Goal: Task Accomplishment & Management: Use online tool/utility

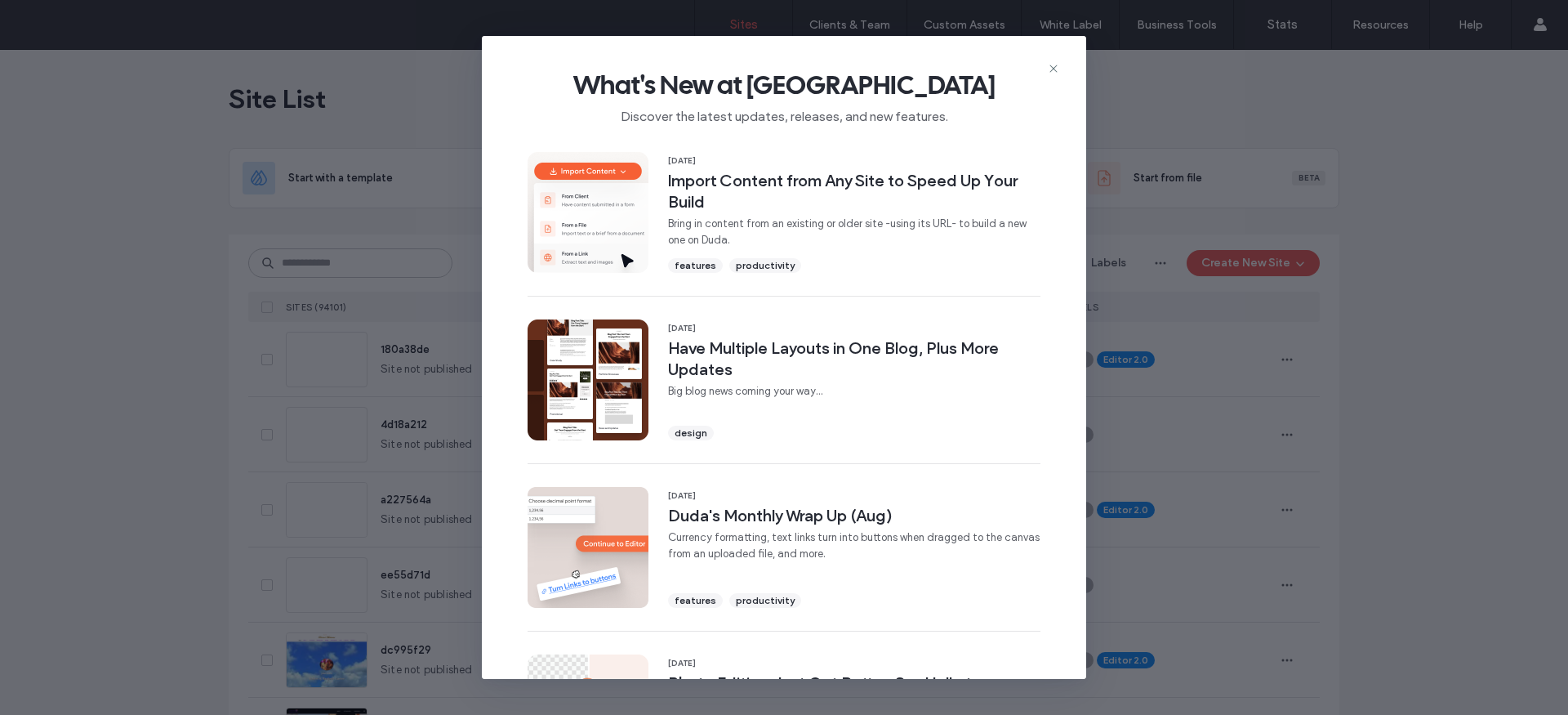
click at [1056, 68] on icon at bounding box center [1054, 69] width 14 height 14
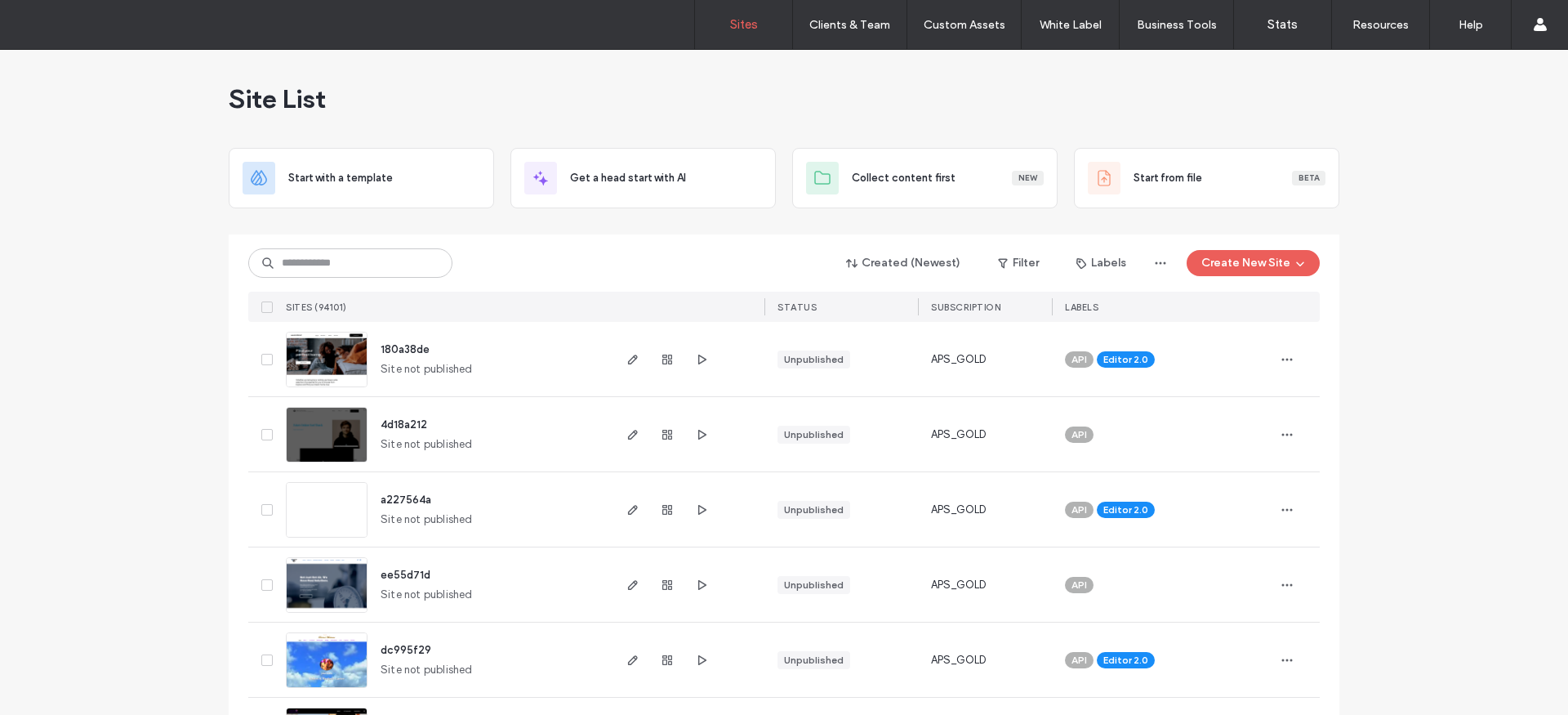
click at [956, 49] on div "Sites Clients & Team Client Management Client Billing Team Permissions Custom A…" at bounding box center [784, 25] width 1568 height 50
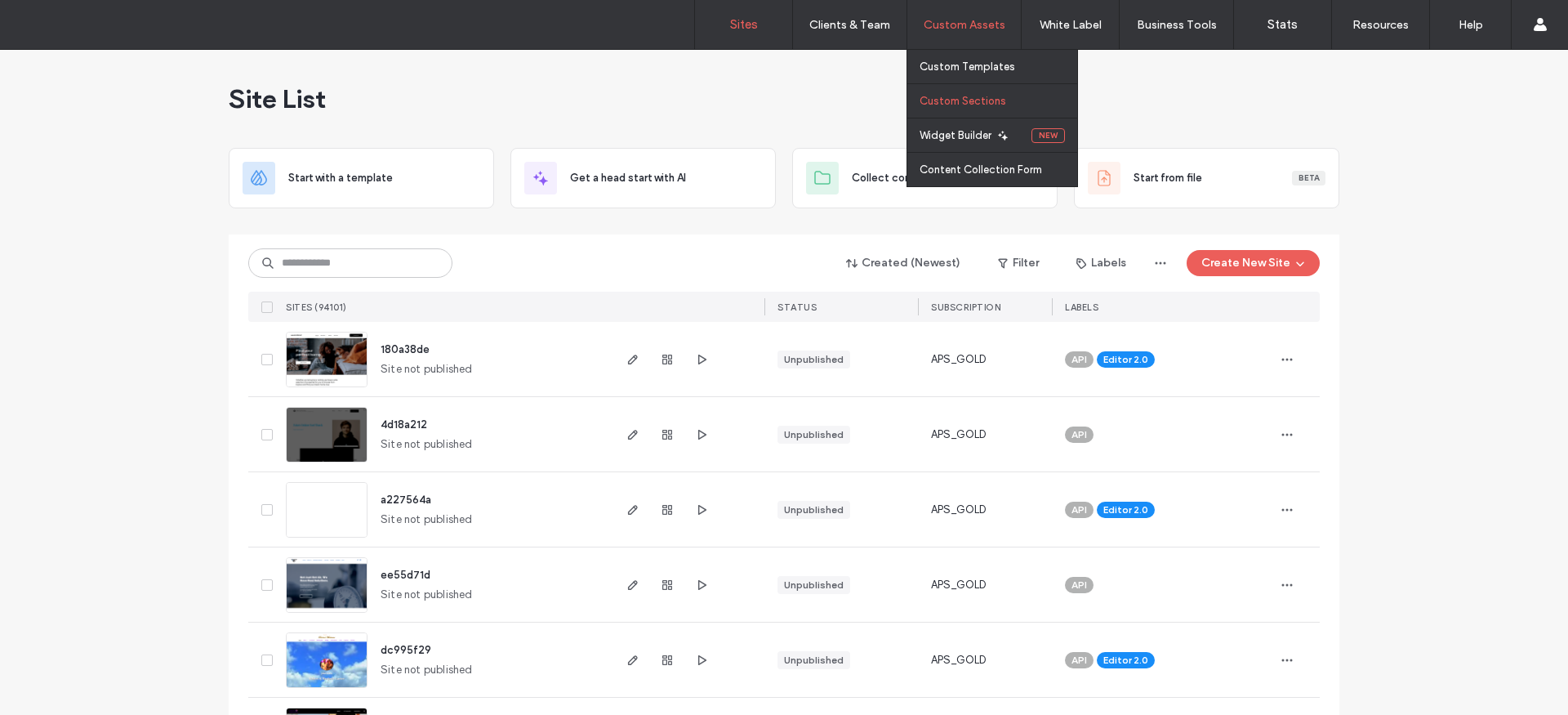
click at [981, 105] on label "Custom Sections" at bounding box center [963, 100] width 87 height 13
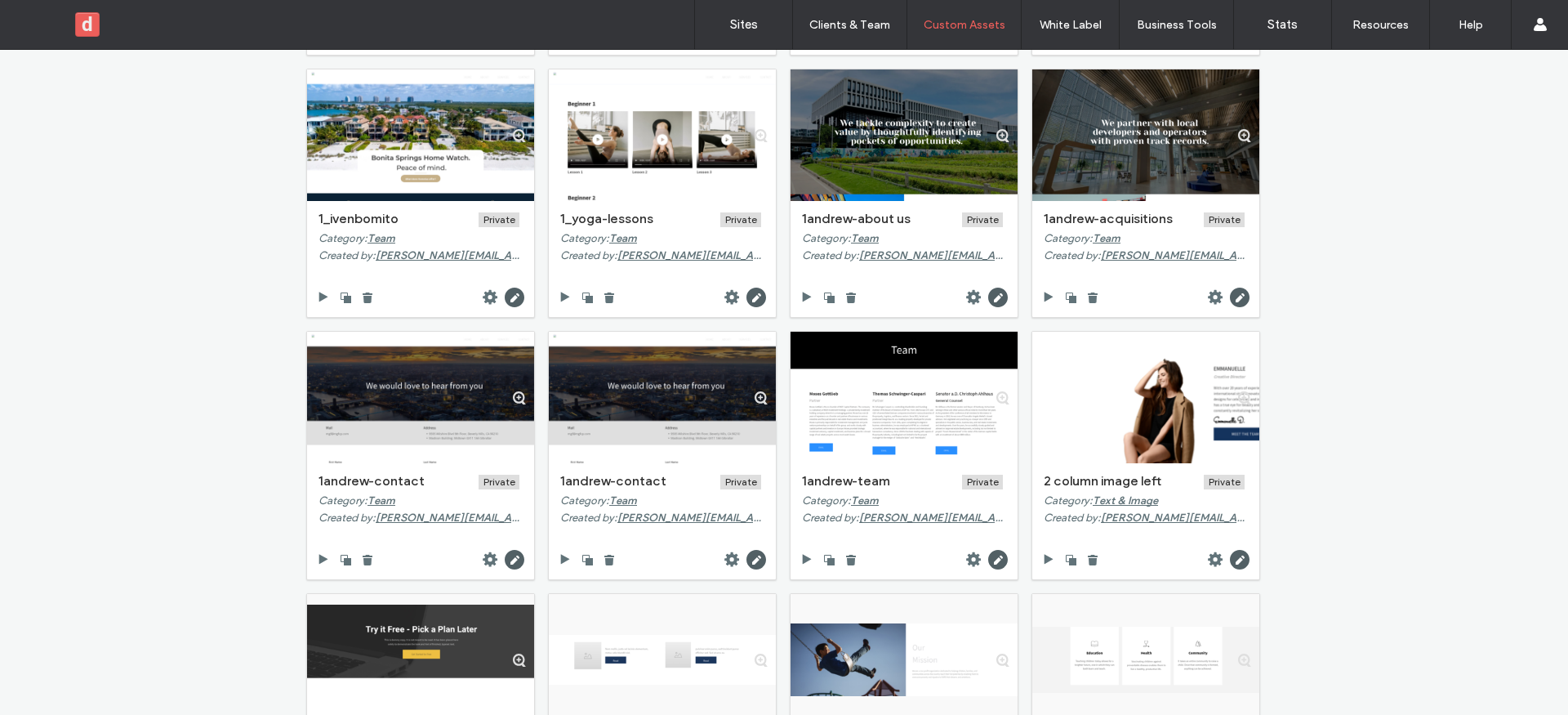
scroll to position [376, 0]
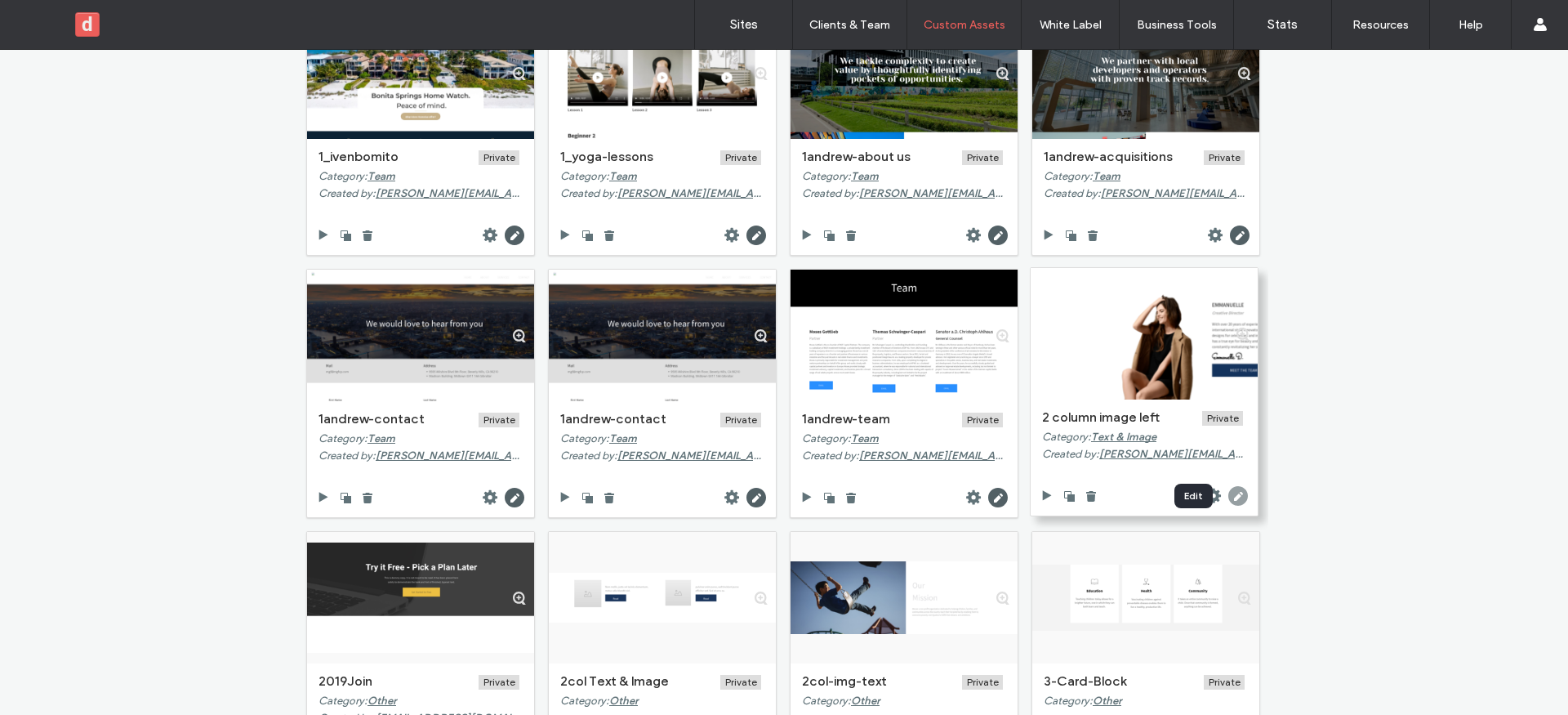
click at [1231, 498] on icon at bounding box center [1238, 496] width 19 height 19
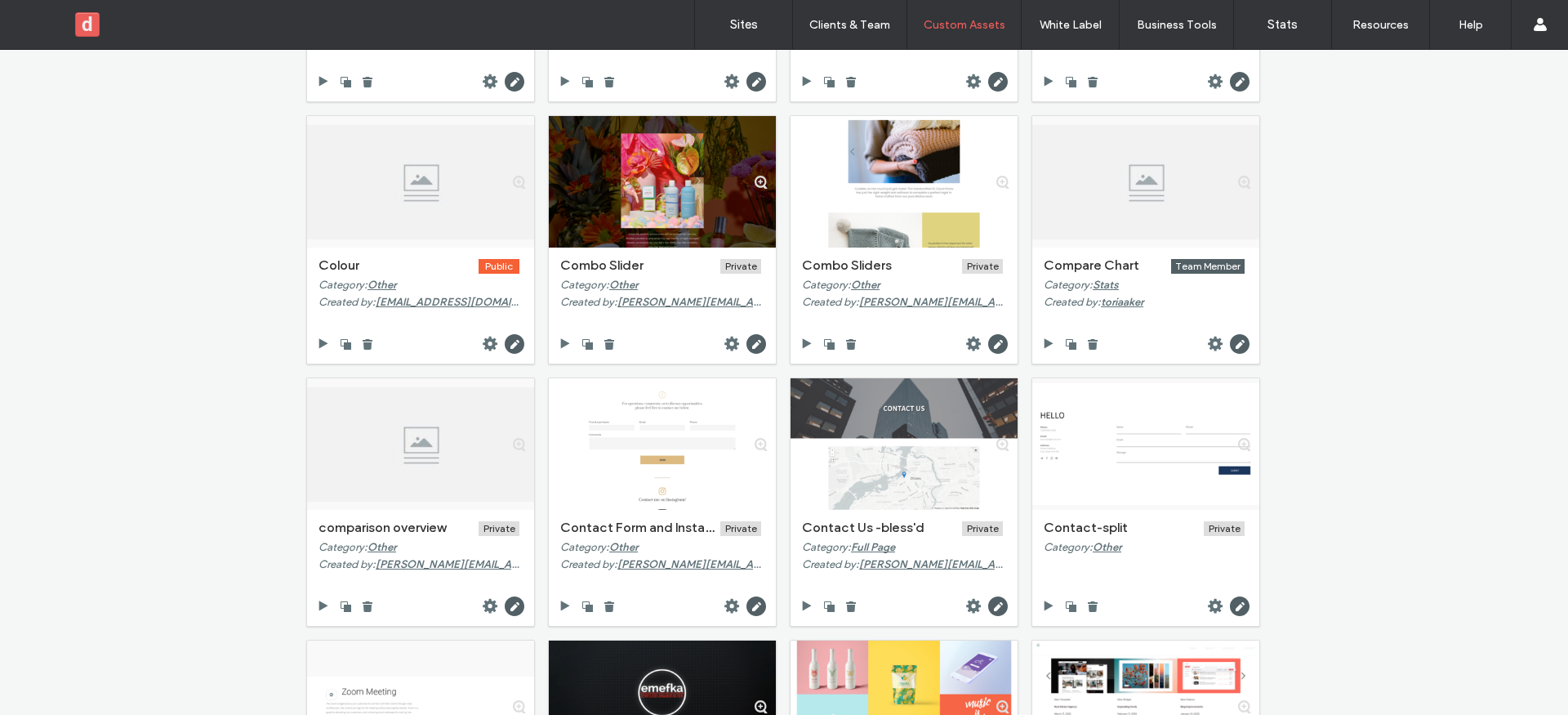
scroll to position [0, 0]
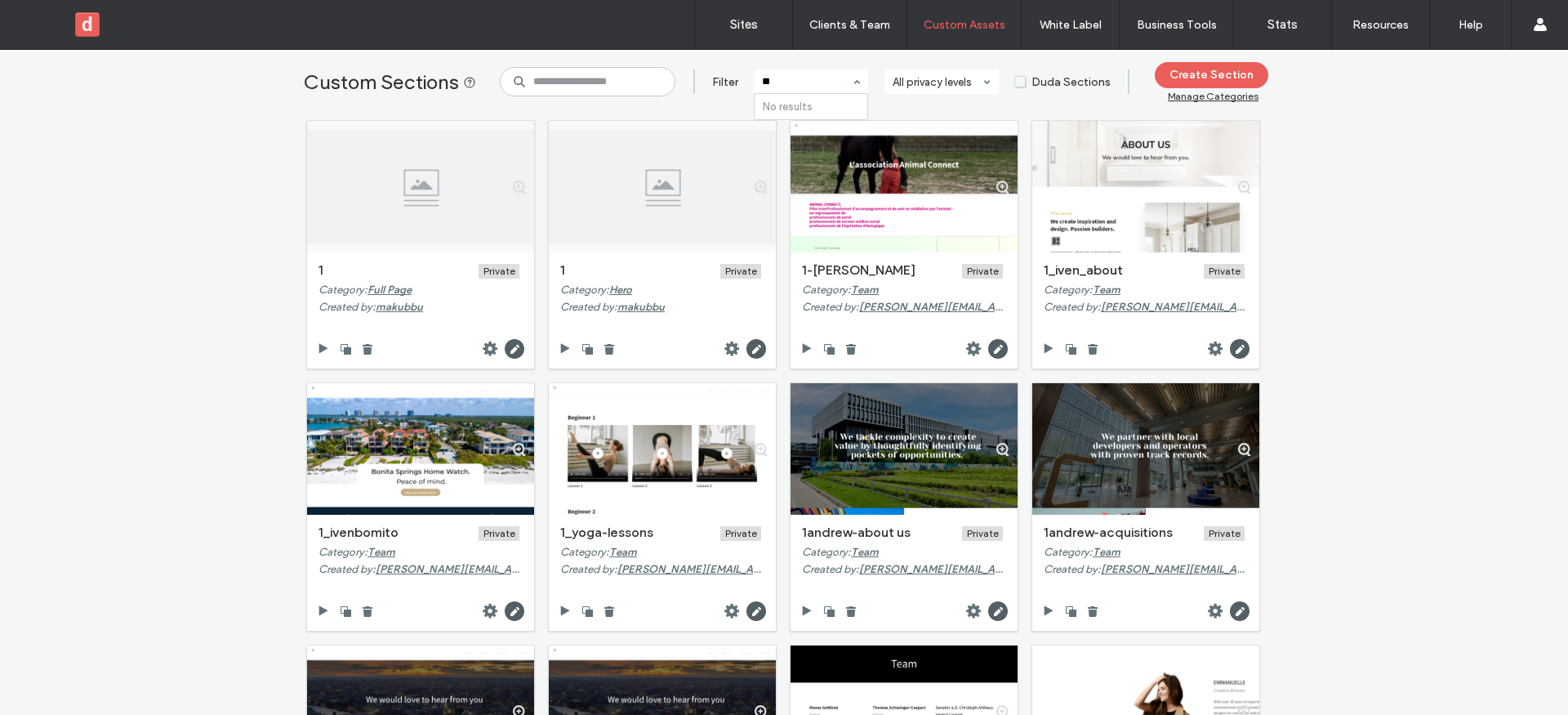
type input "*"
type input "****"
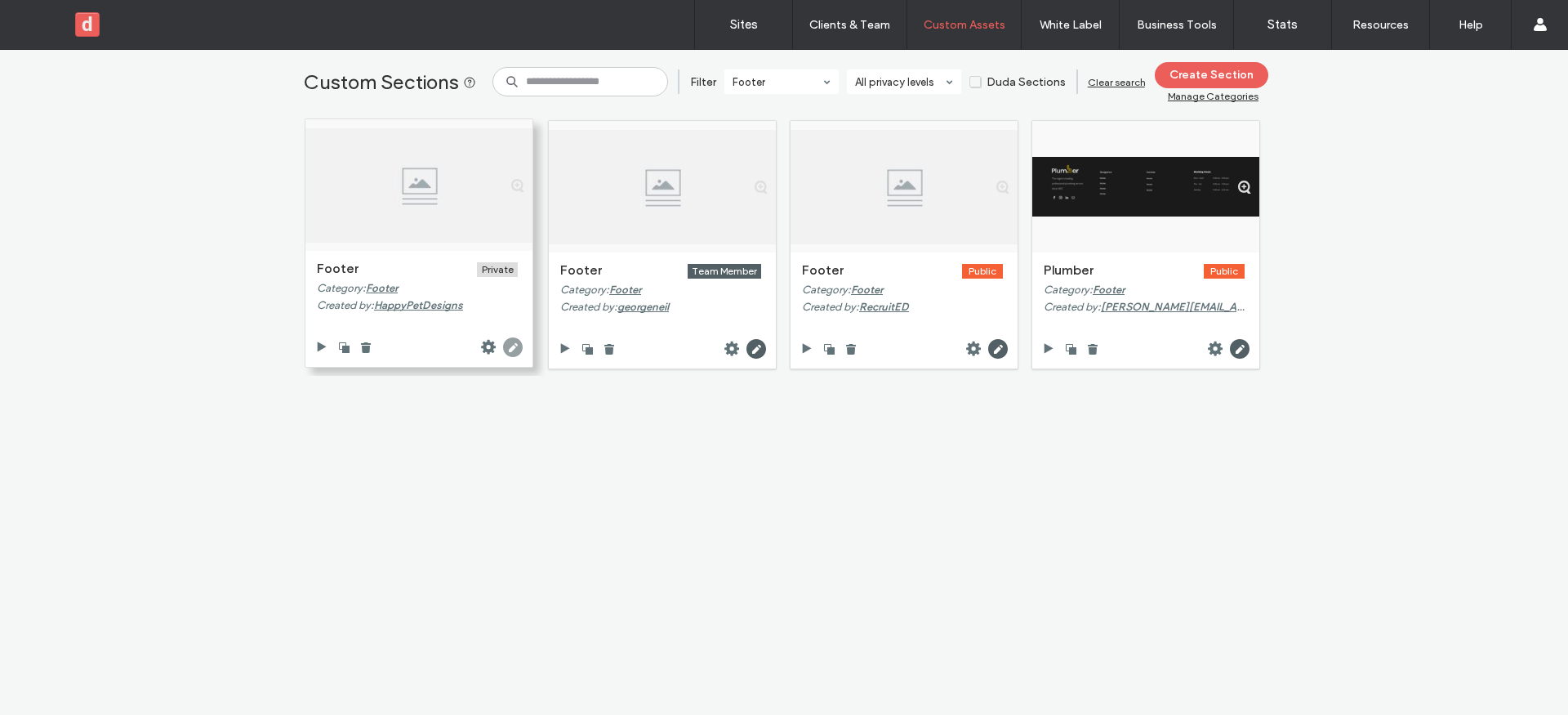
click at [515, 349] on use at bounding box center [513, 347] width 19 height 19
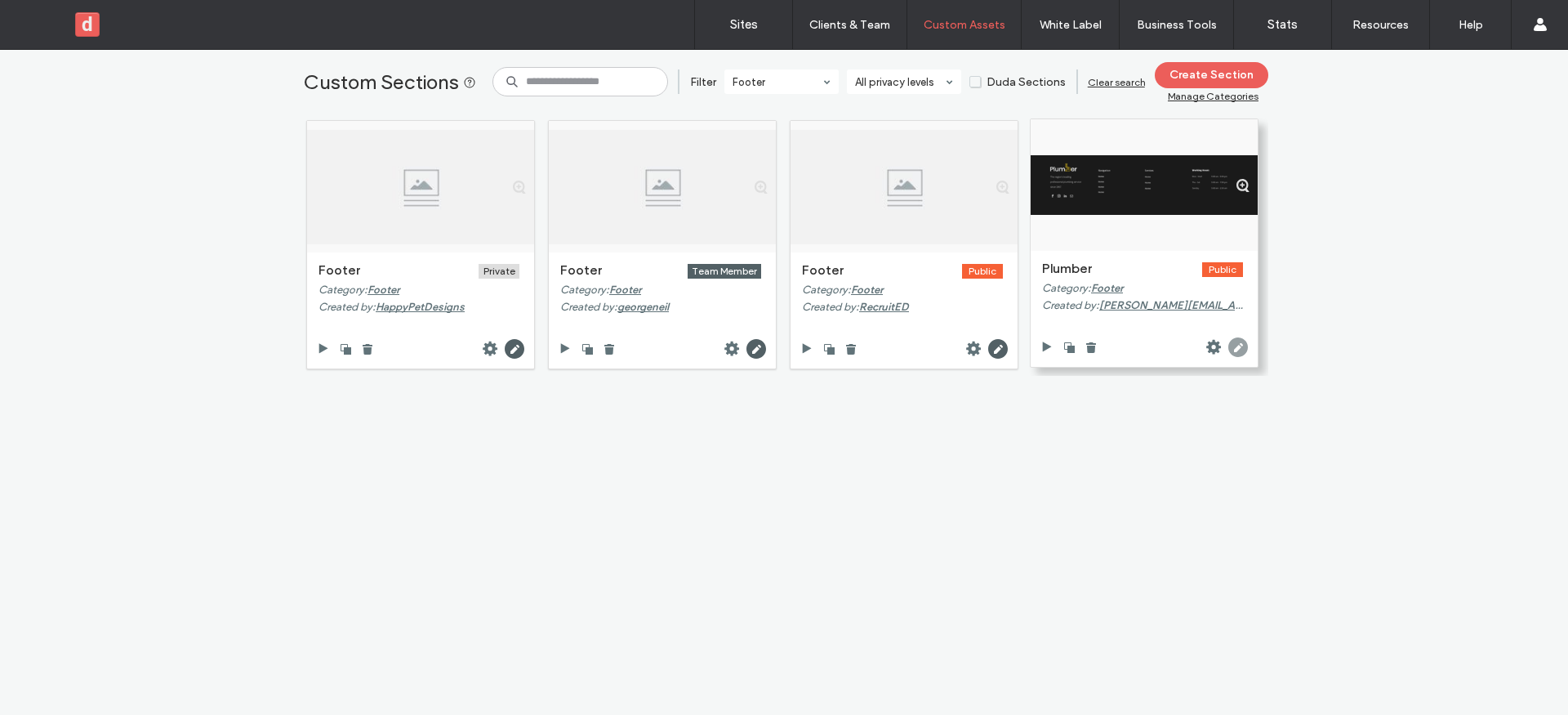
click at [1234, 350] on use at bounding box center [1238, 347] width 19 height 19
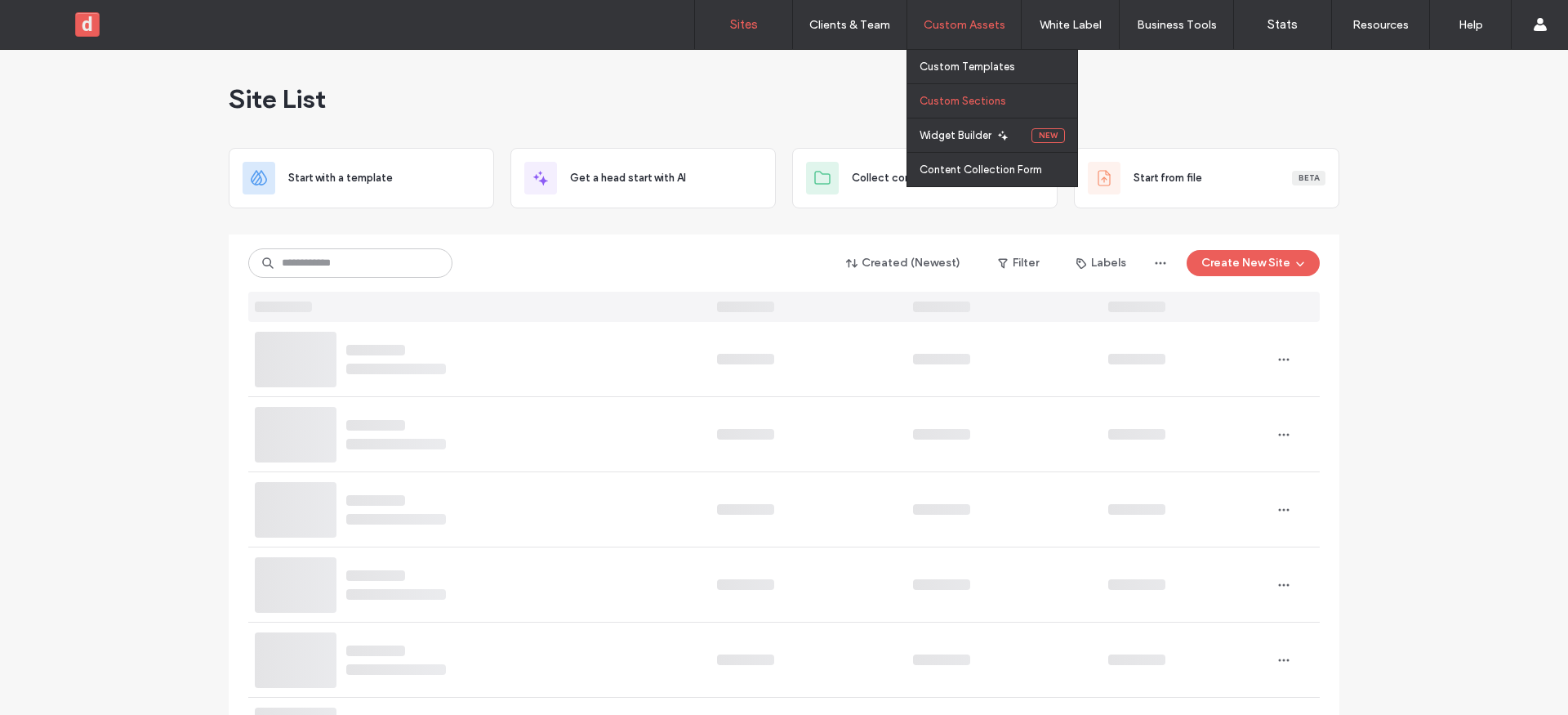
click at [987, 89] on link "Custom Sections" at bounding box center [998, 100] width 157 height 34
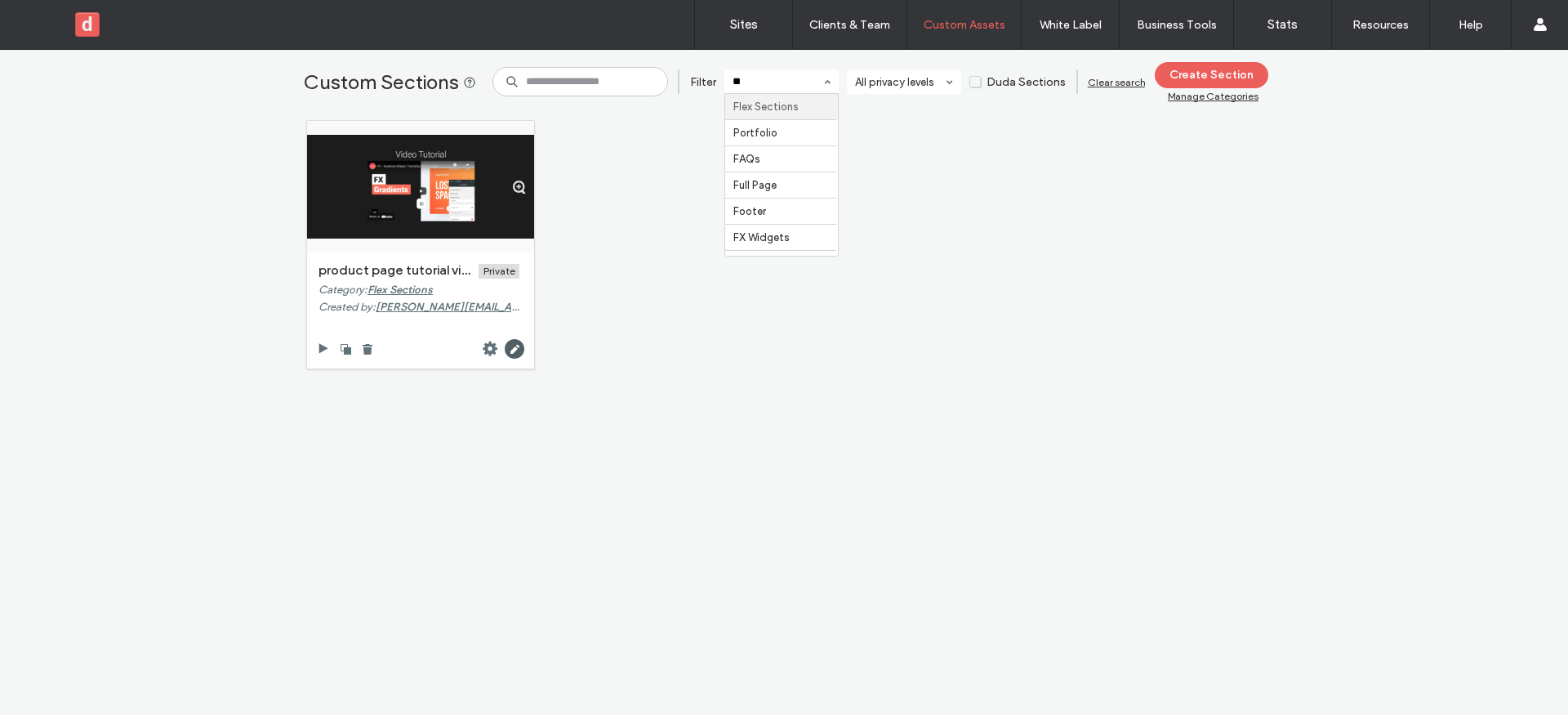
type input "***"
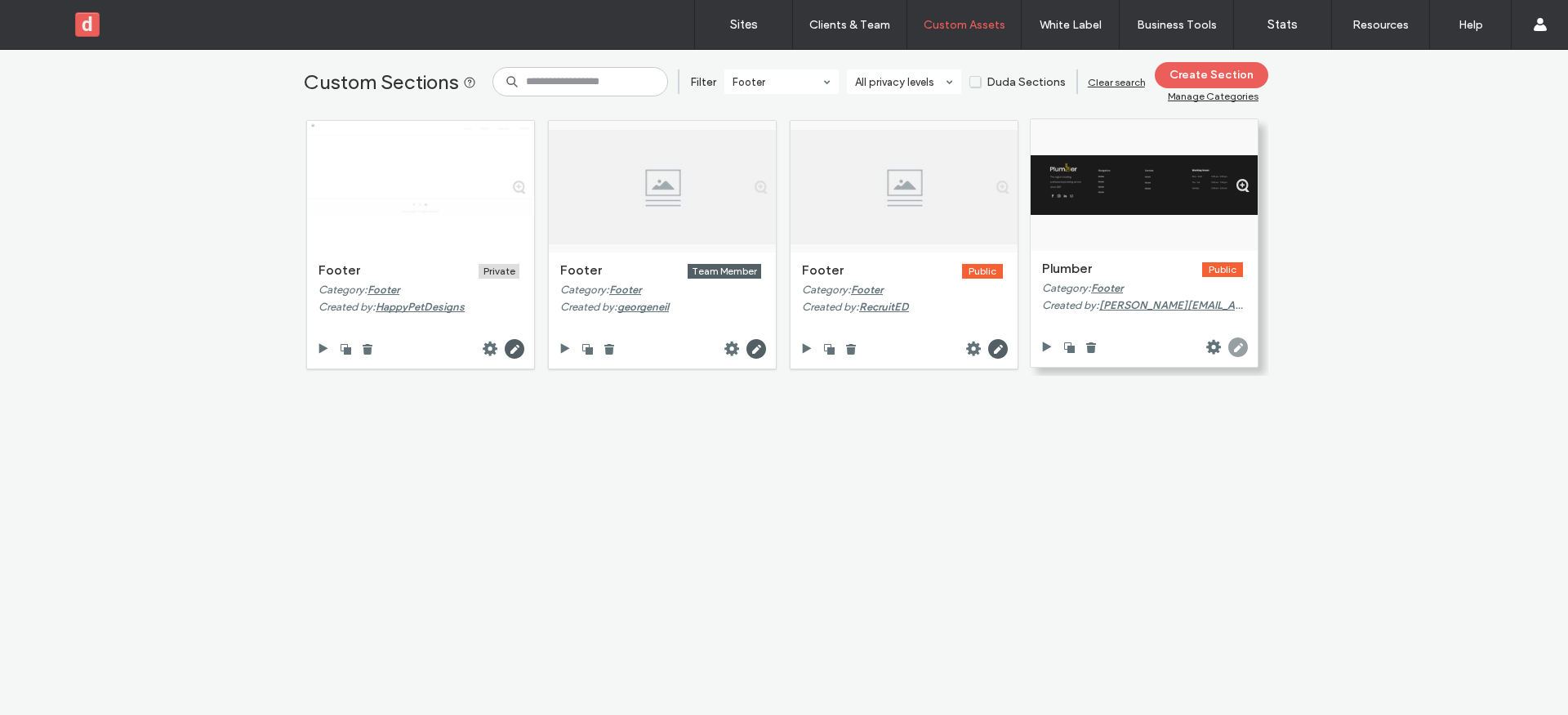
click at [1230, 349] on icon at bounding box center [1238, 347] width 19 height 19
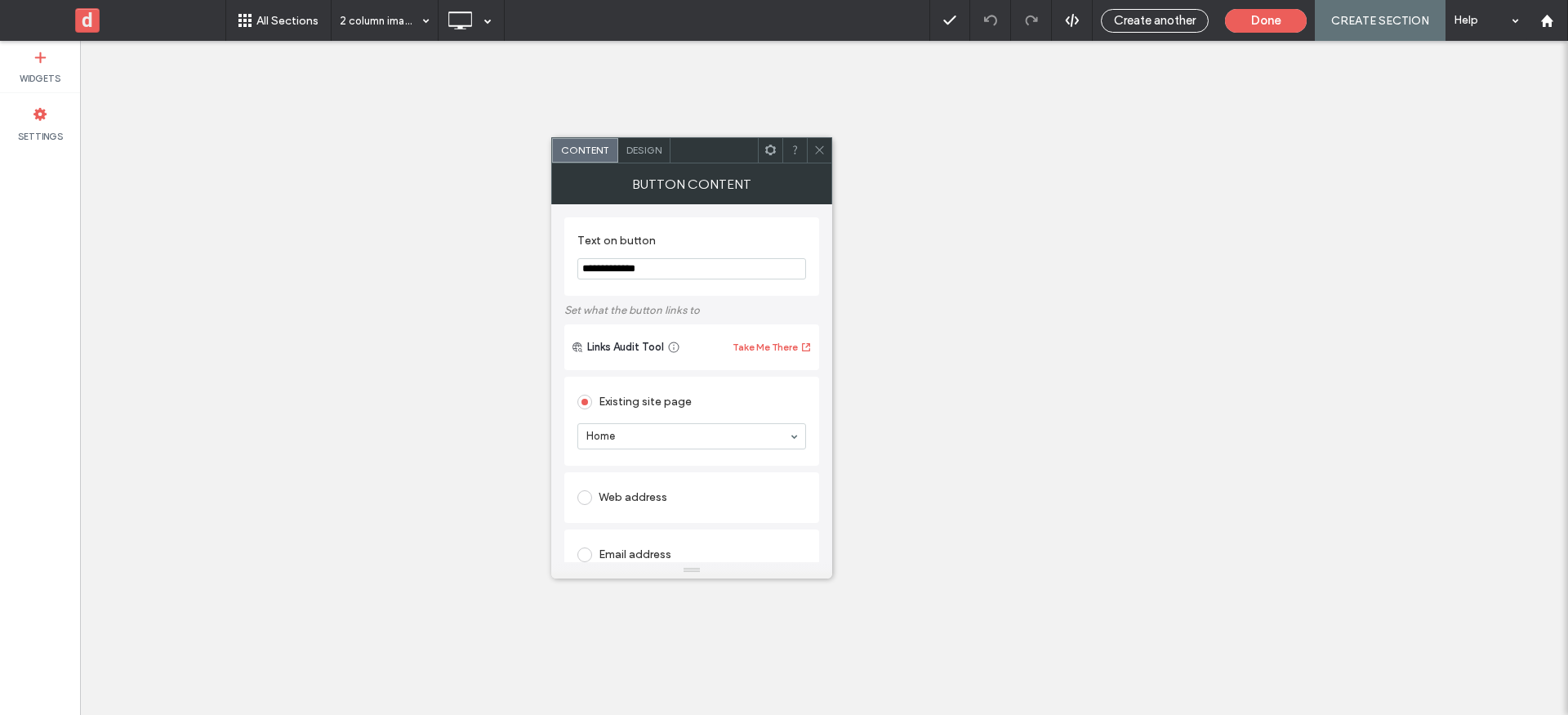
click at [816, 147] on use at bounding box center [819, 151] width 8 height 8
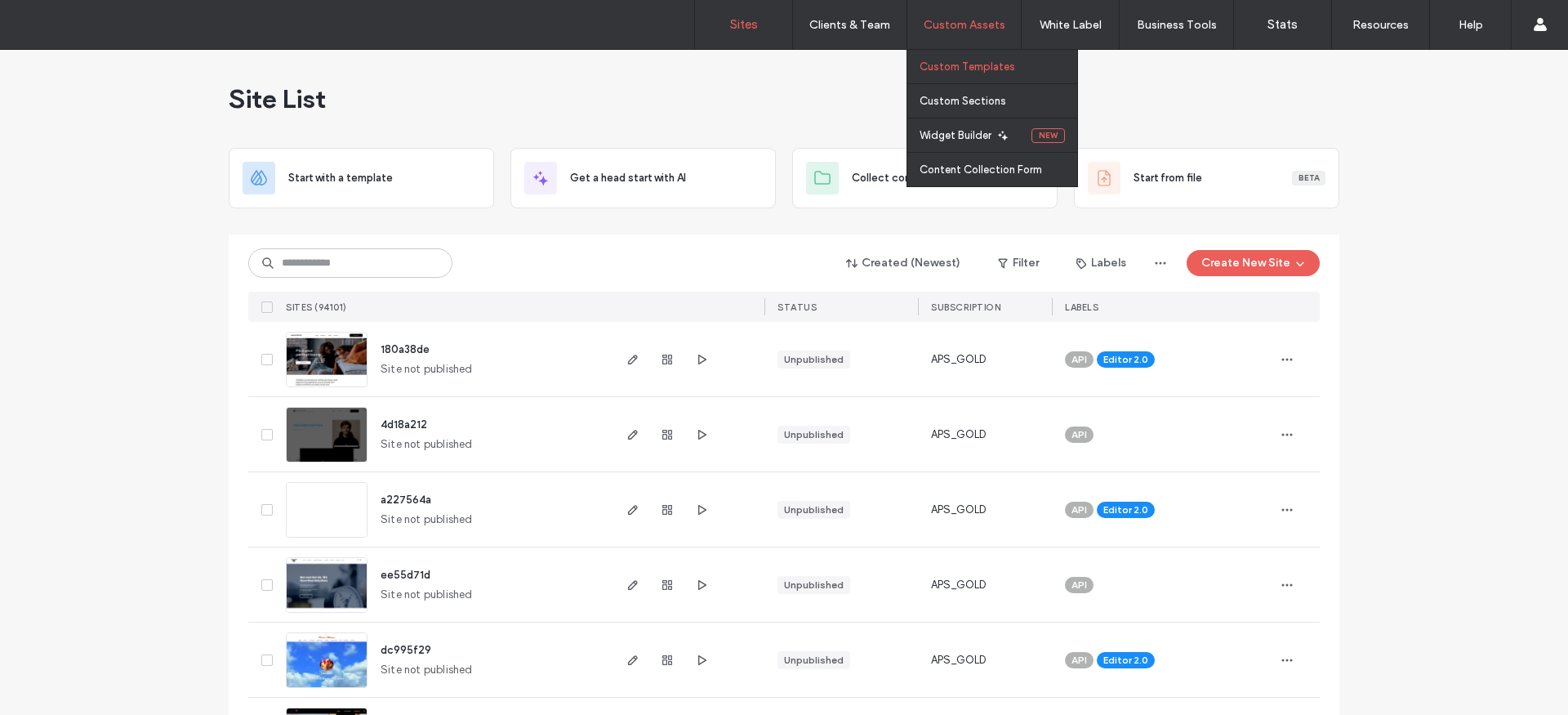
click at [950, 73] on link "Custom Templates" at bounding box center [998, 67] width 157 height 34
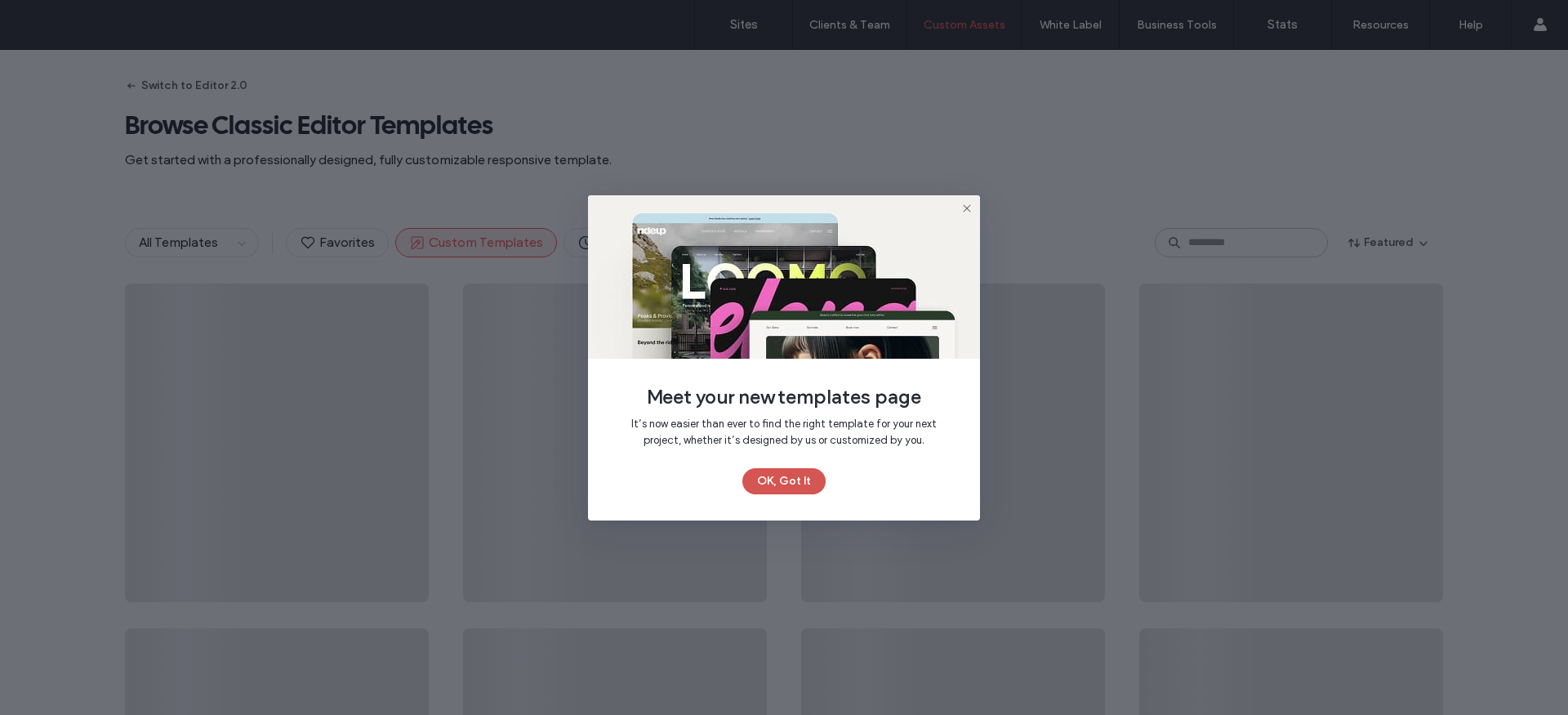
click at [790, 478] on button "OK, Got It" at bounding box center [784, 481] width 83 height 26
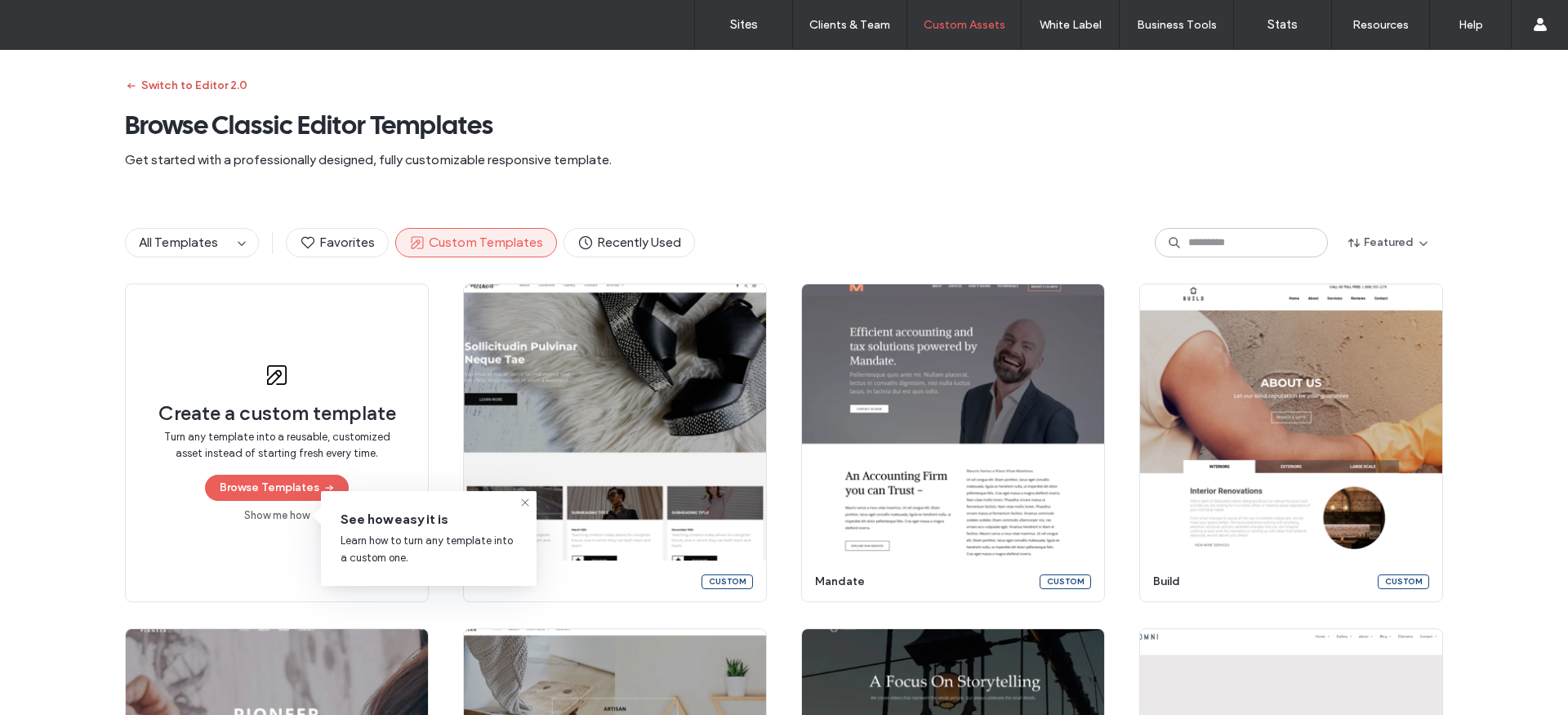
click at [190, 82] on button "Switch to Editor 2.0" at bounding box center [186, 85] width 122 height 26
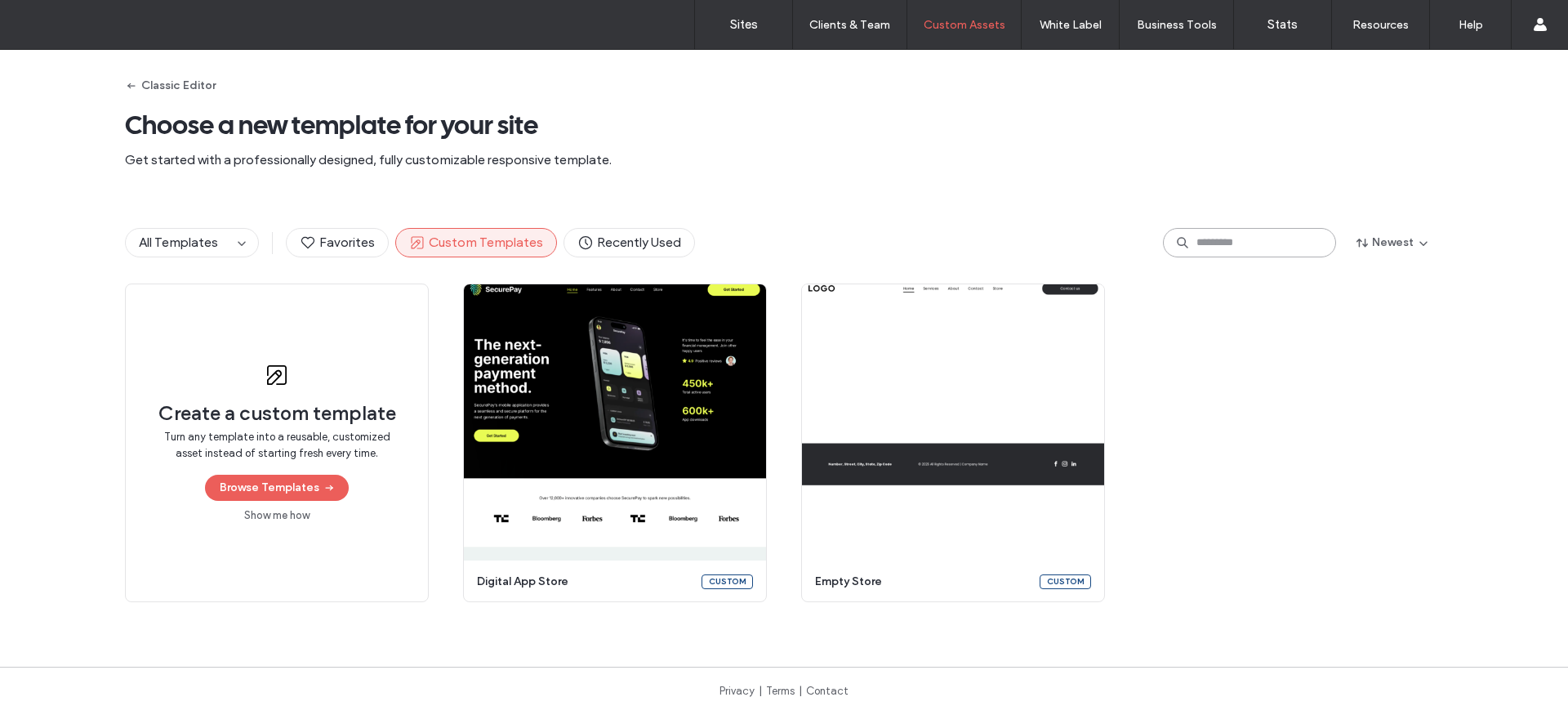
click at [1224, 245] on input at bounding box center [1250, 242] width 174 height 29
click at [145, 90] on button "Classic Editor" at bounding box center [171, 85] width 91 height 26
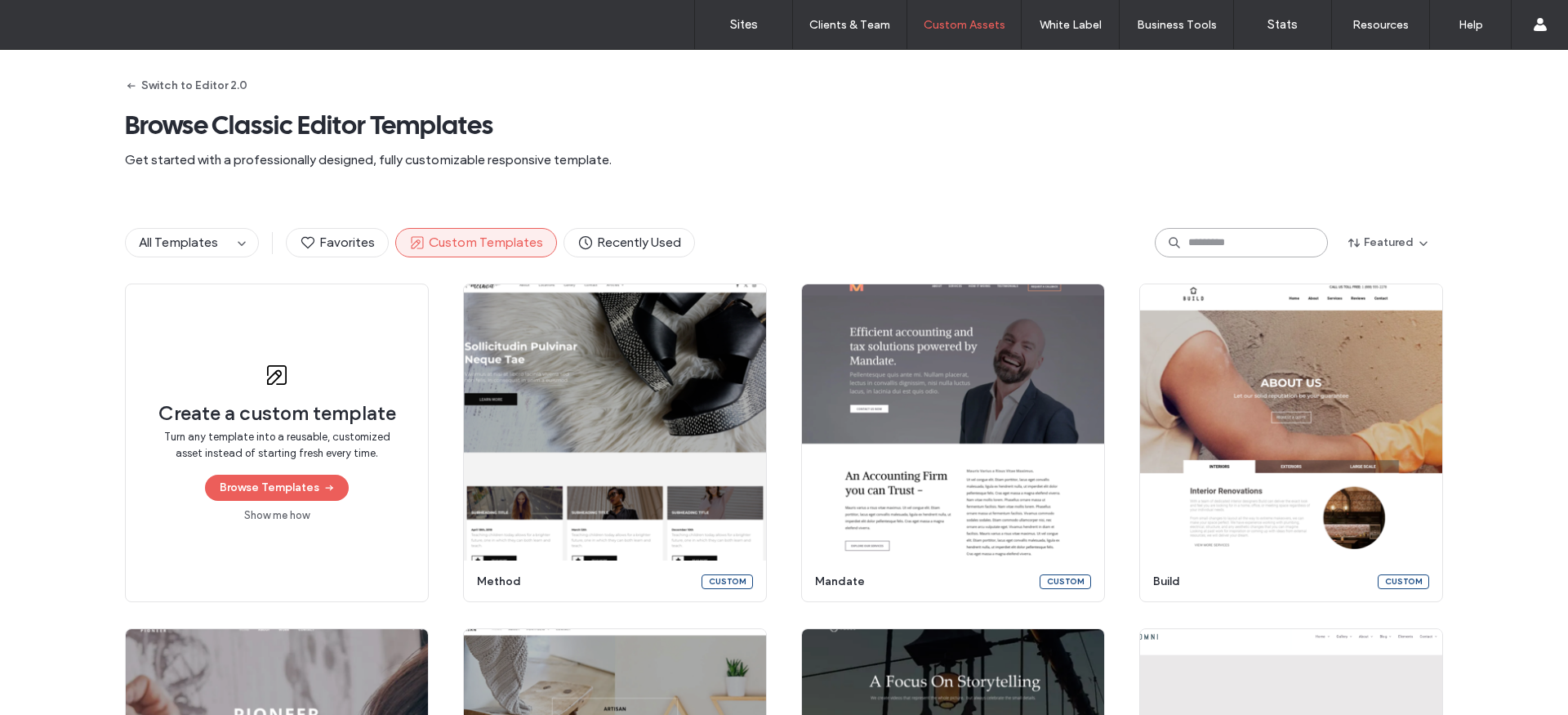
click at [1214, 241] on input at bounding box center [1241, 242] width 174 height 29
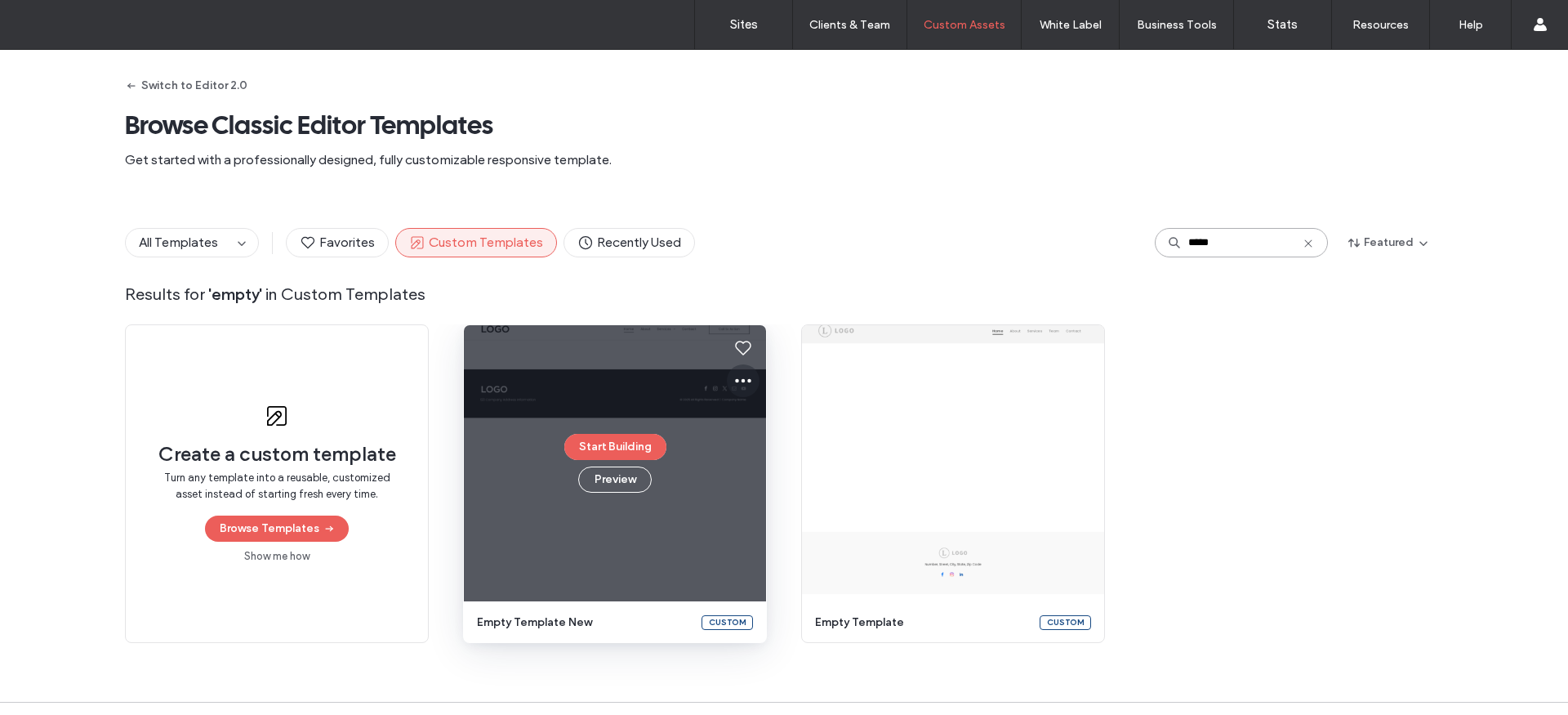
type input "*****"
click at [737, 383] on icon at bounding box center [743, 380] width 19 height 19
click at [798, 450] on span "Edit template" at bounding box center [789, 457] width 68 height 16
